Goal: Task Accomplishment & Management: Complete application form

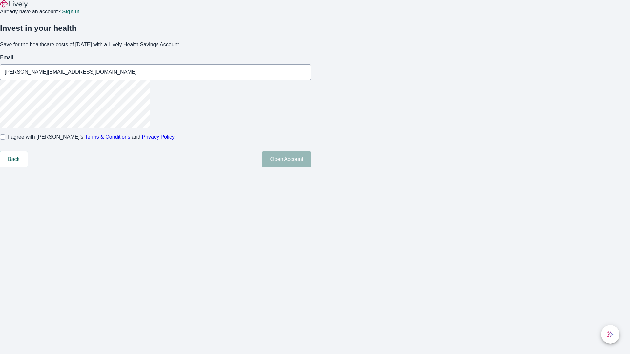
click at [5, 140] on input "I agree with Lively’s Terms & Conditions and Privacy Policy" at bounding box center [2, 136] width 5 height 5
checkbox input "true"
click at [311, 167] on button "Open Account" at bounding box center [286, 160] width 49 height 16
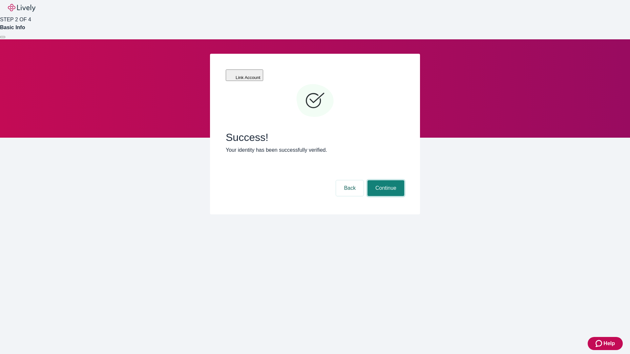
click at [385, 180] on button "Continue" at bounding box center [385, 188] width 37 height 16
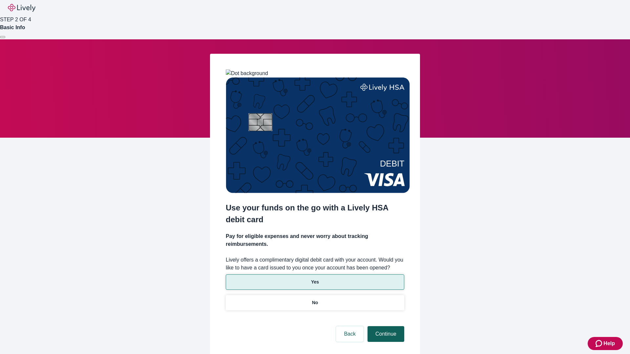
click at [315, 279] on p "Yes" at bounding box center [315, 282] width 8 height 7
click at [385, 326] on button "Continue" at bounding box center [385, 334] width 37 height 16
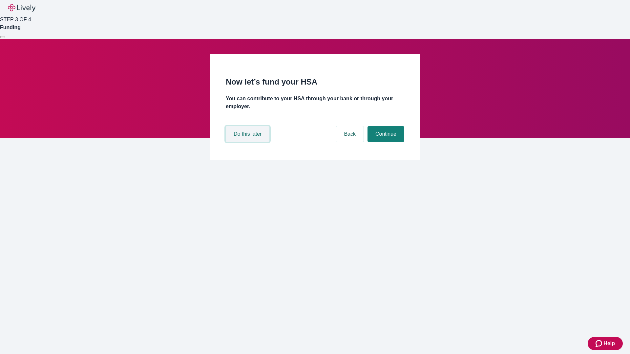
click at [248, 142] on button "Do this later" at bounding box center [248, 134] width 44 height 16
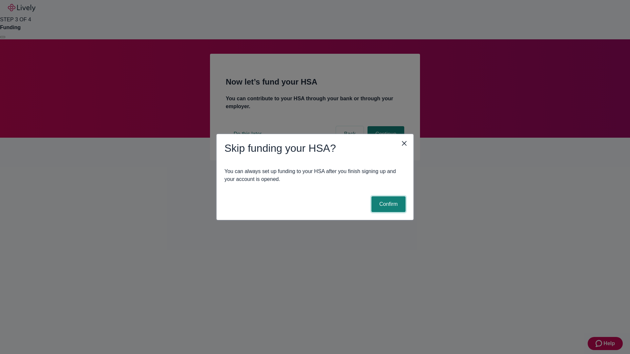
click at [387, 204] on button "Confirm" at bounding box center [388, 204] width 34 height 16
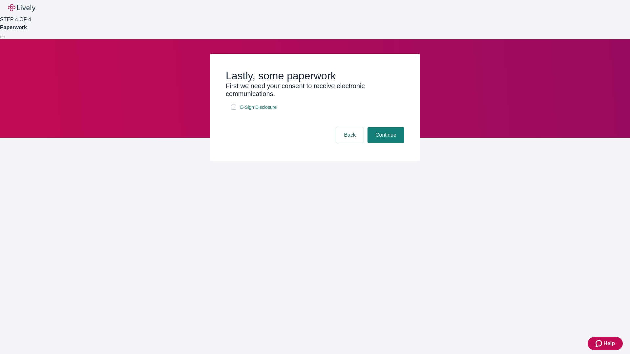
click at [234, 110] on input "E-Sign Disclosure" at bounding box center [233, 107] width 5 height 5
checkbox input "true"
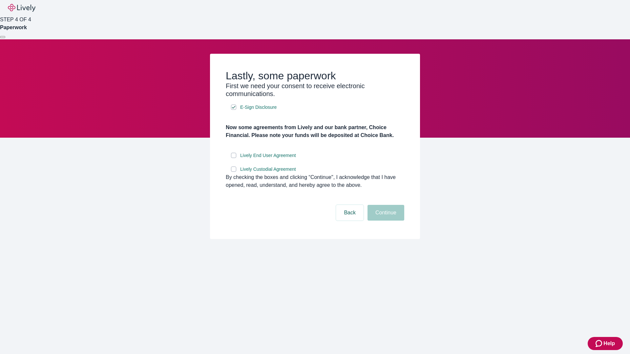
click at [234, 158] on input "Lively End User Agreement" at bounding box center [233, 155] width 5 height 5
checkbox input "true"
click at [234, 172] on input "Lively Custodial Agreement" at bounding box center [233, 169] width 5 height 5
checkbox input "true"
click at [385, 221] on button "Continue" at bounding box center [385, 213] width 37 height 16
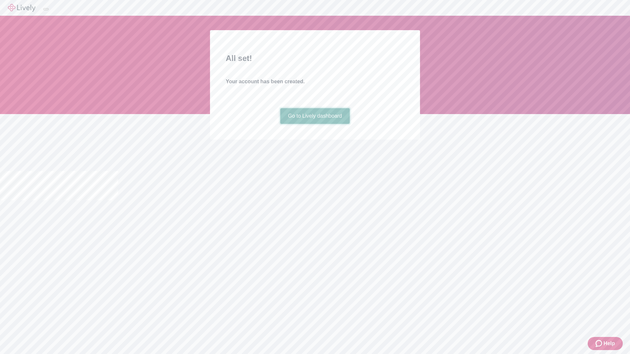
click at [315, 124] on link "Go to Lively dashboard" at bounding box center [315, 116] width 70 height 16
